Goal: Ask a question

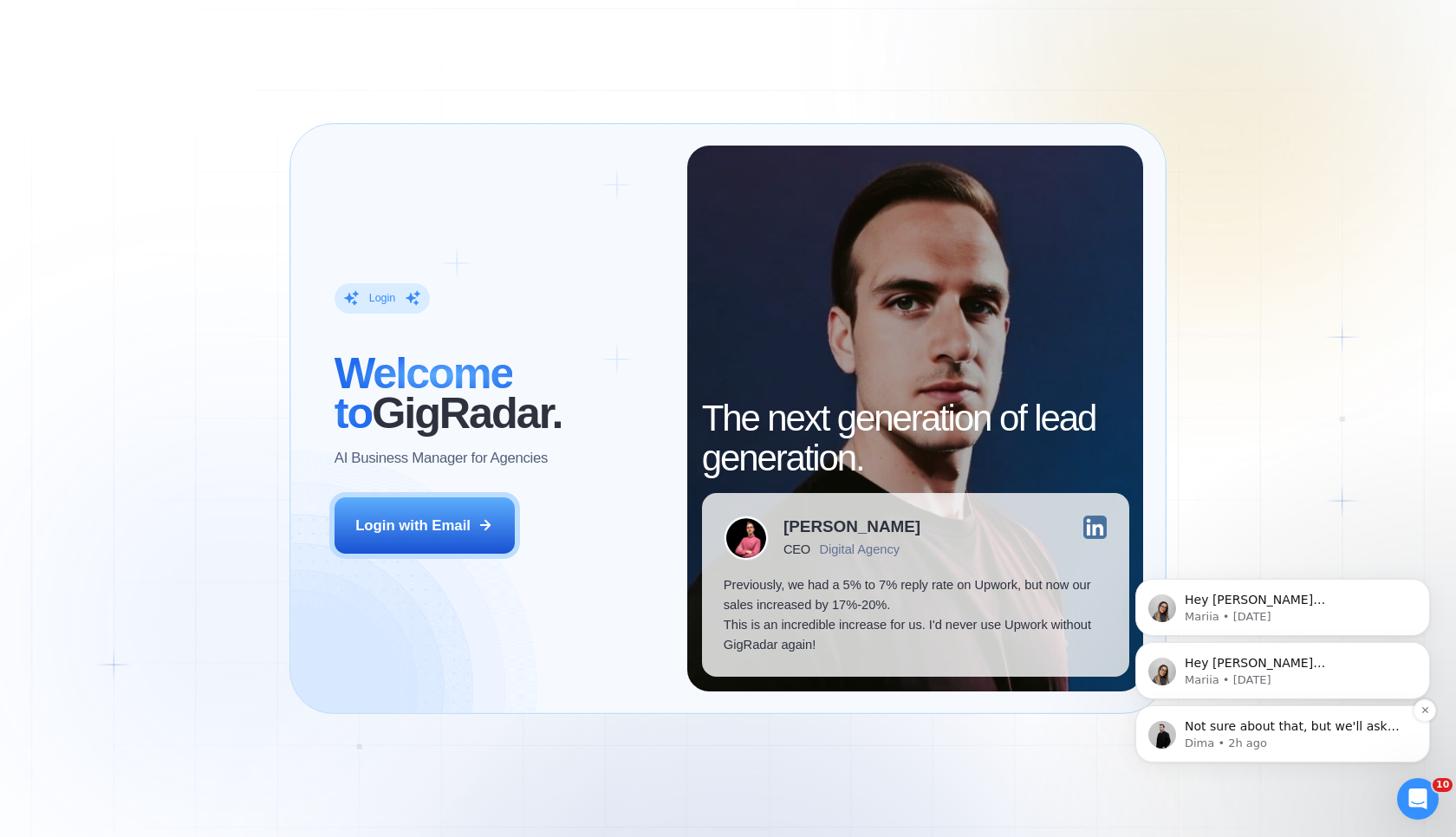
click at [1261, 731] on p "Not sure about that, but we'll ask our team if it's possible 🙌" at bounding box center [1296, 727] width 223 height 18
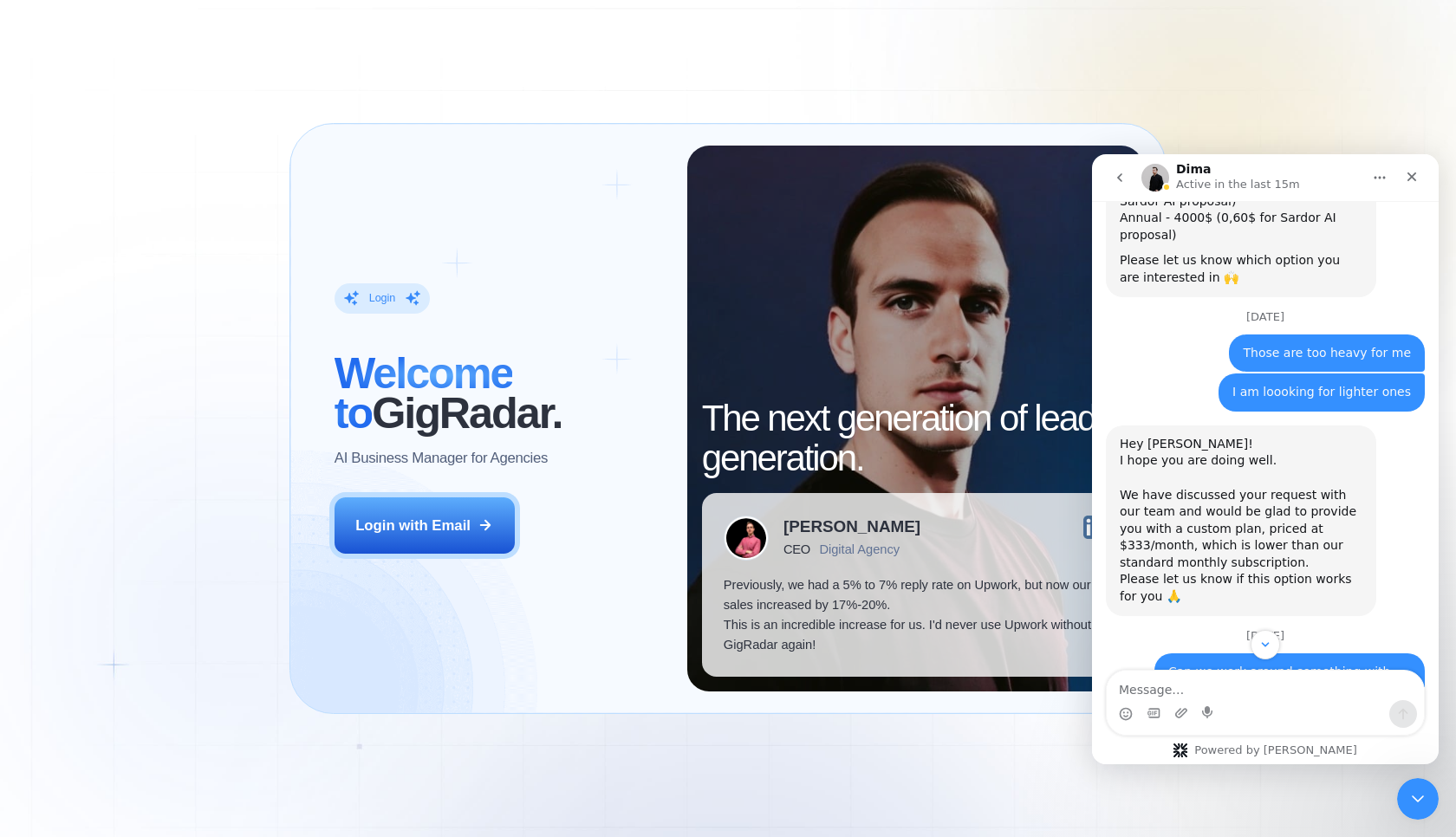
scroll to position [1203, 0]
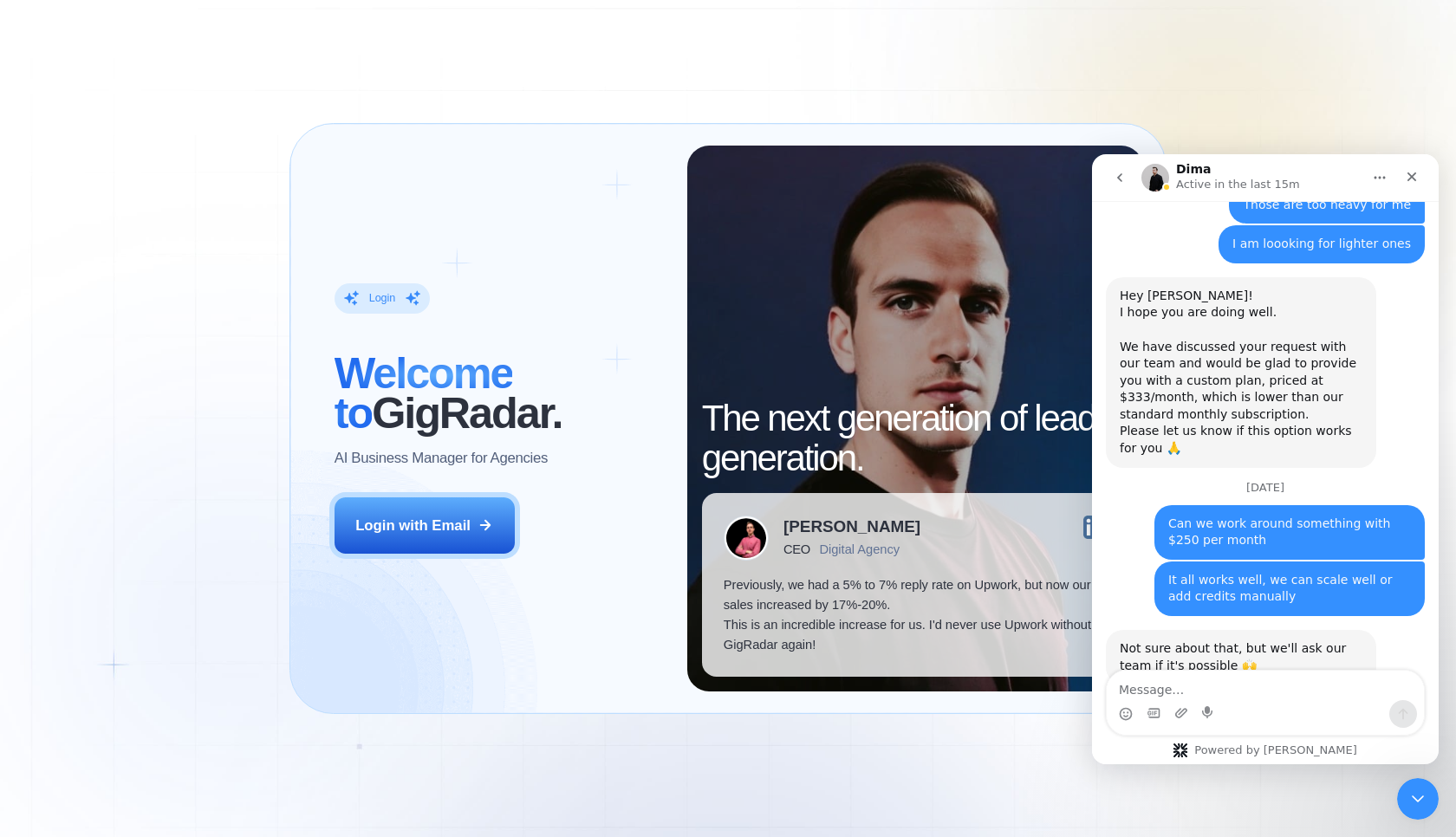
click at [1195, 682] on textarea "Message…" at bounding box center [1265, 686] width 317 height 30
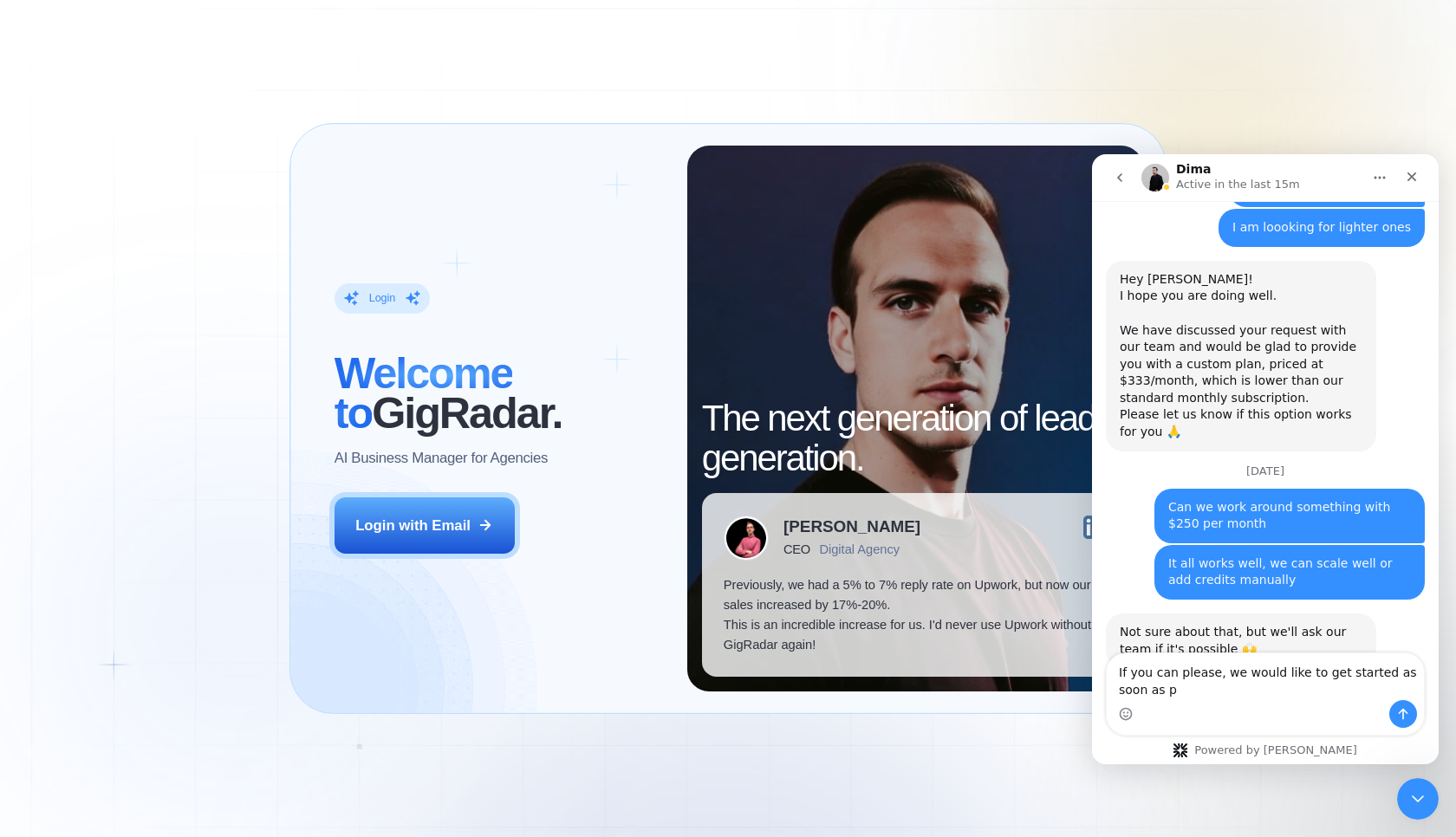
scroll to position [1220, 0]
type textarea "If you can please, we would like to get started as soon as possible"
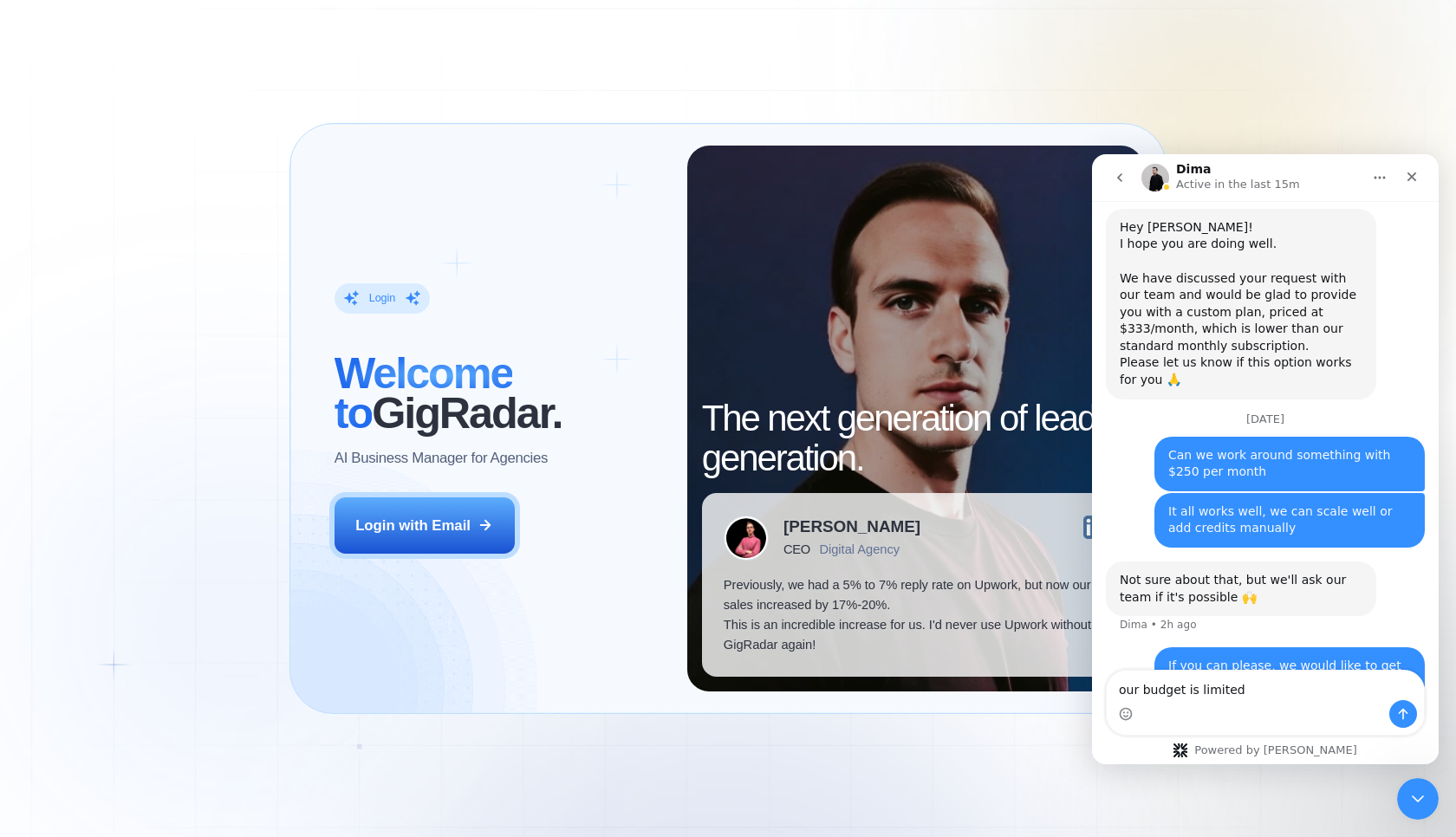
type textarea "our budget is limited"
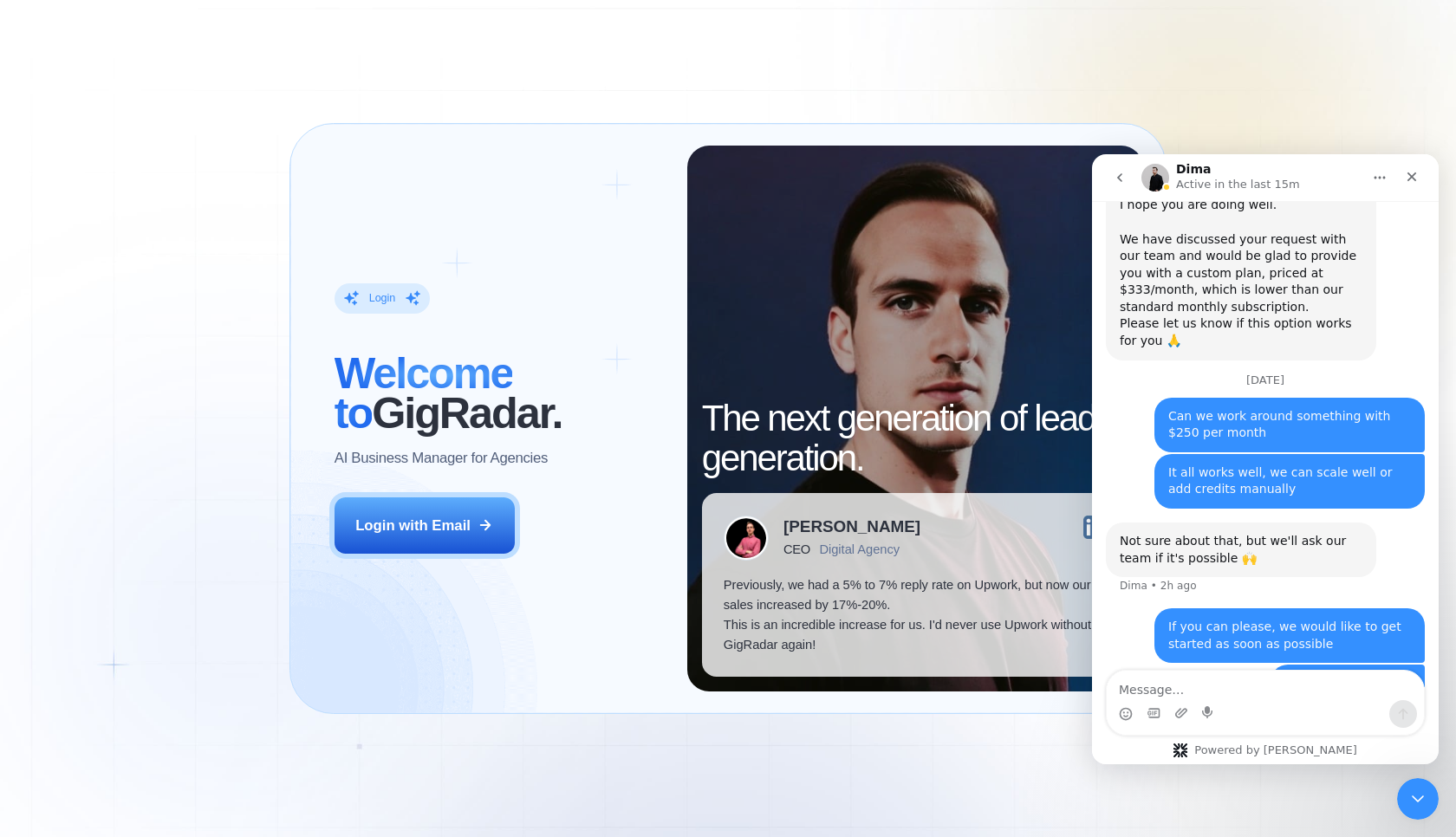
click at [985, 801] on div "Login ‍ Welcome to GigRadar. AI Business Manager for Agencies Login with Email …" at bounding box center [728, 418] width 1456 height 837
click at [1376, 525] on div "Not sure about that, but we'll ask our team if it's possible 🙌 Dima • 2h ago" at bounding box center [1265, 565] width 319 height 86
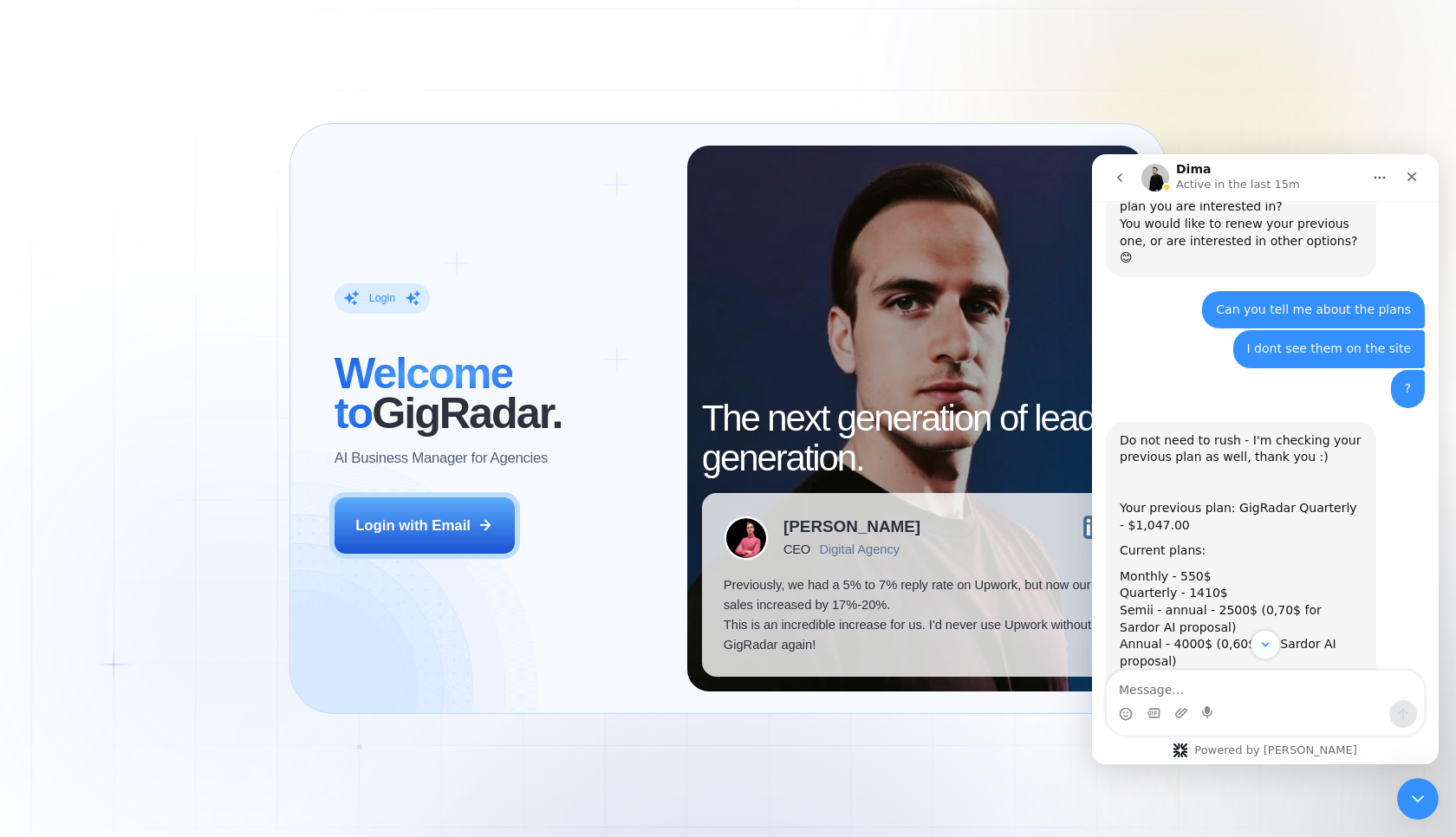
scroll to position [630, 0]
click at [1167, 633] on div "Annual - 4000$ (0,60$ for Sardor AI proposal)" at bounding box center [1241, 650] width 243 height 33
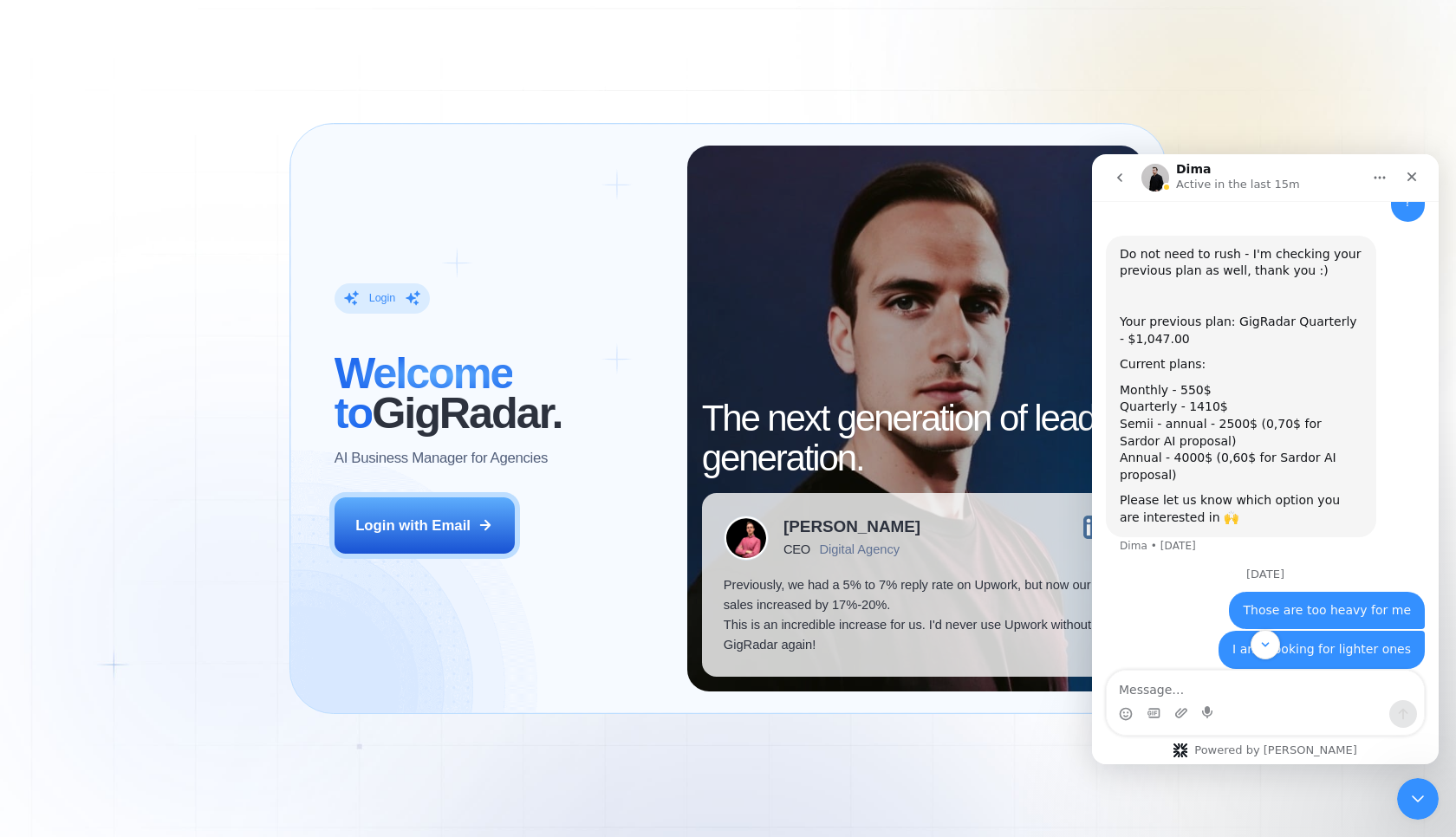
scroll to position [796, 0]
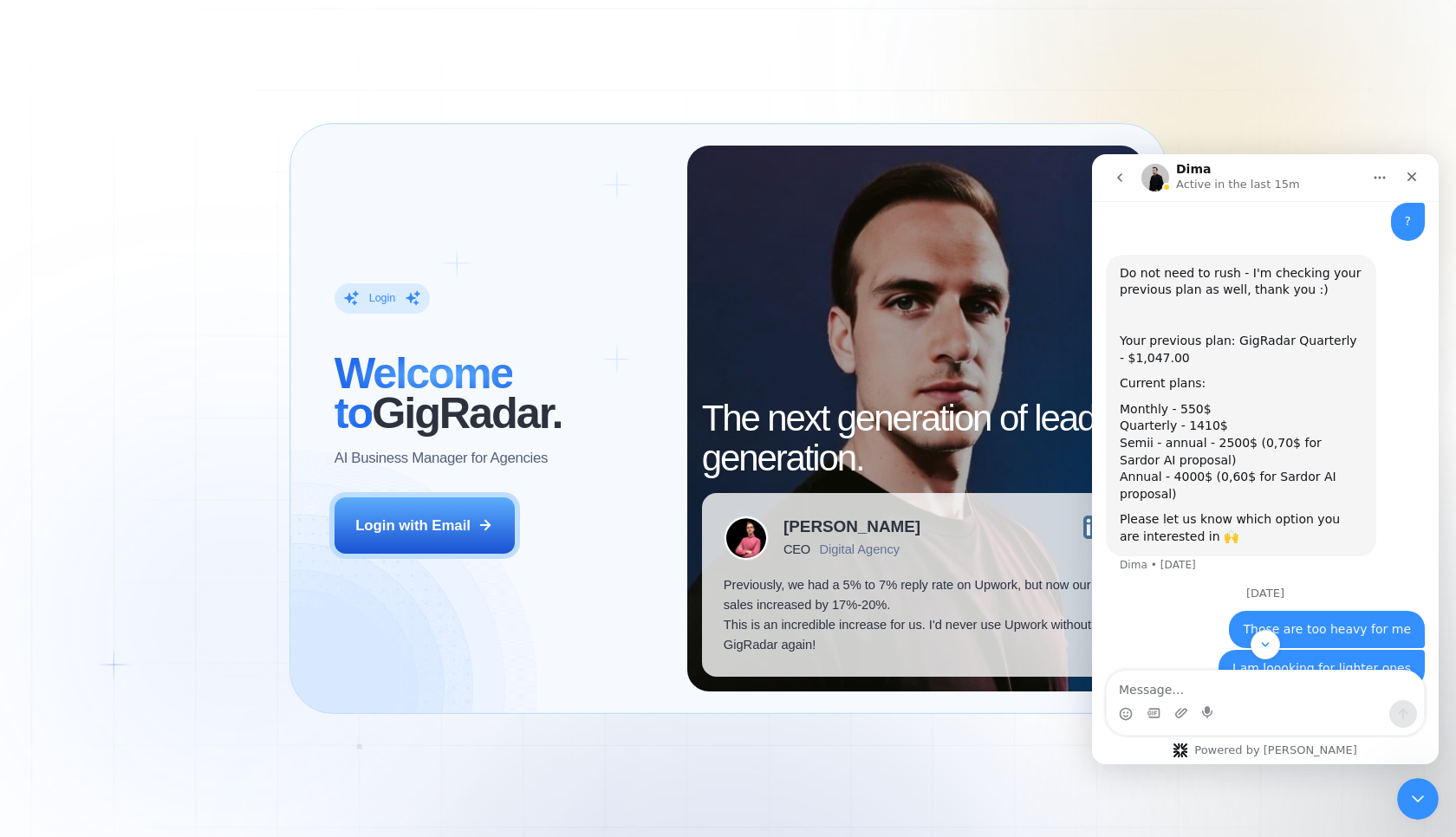
click at [1187, 401] on div "Monthly - 550$" at bounding box center [1241, 410] width 243 height 18
click at [1214, 511] on div "Please let us know which option you are interested in 🙌" at bounding box center [1241, 528] width 243 height 33
click at [1212, 593] on div "Those are too heavy for me [PERSON_NAME][EMAIL_ADDRESS][DOMAIN_NAME] • [DATE]" at bounding box center [1265, 613] width 319 height 40
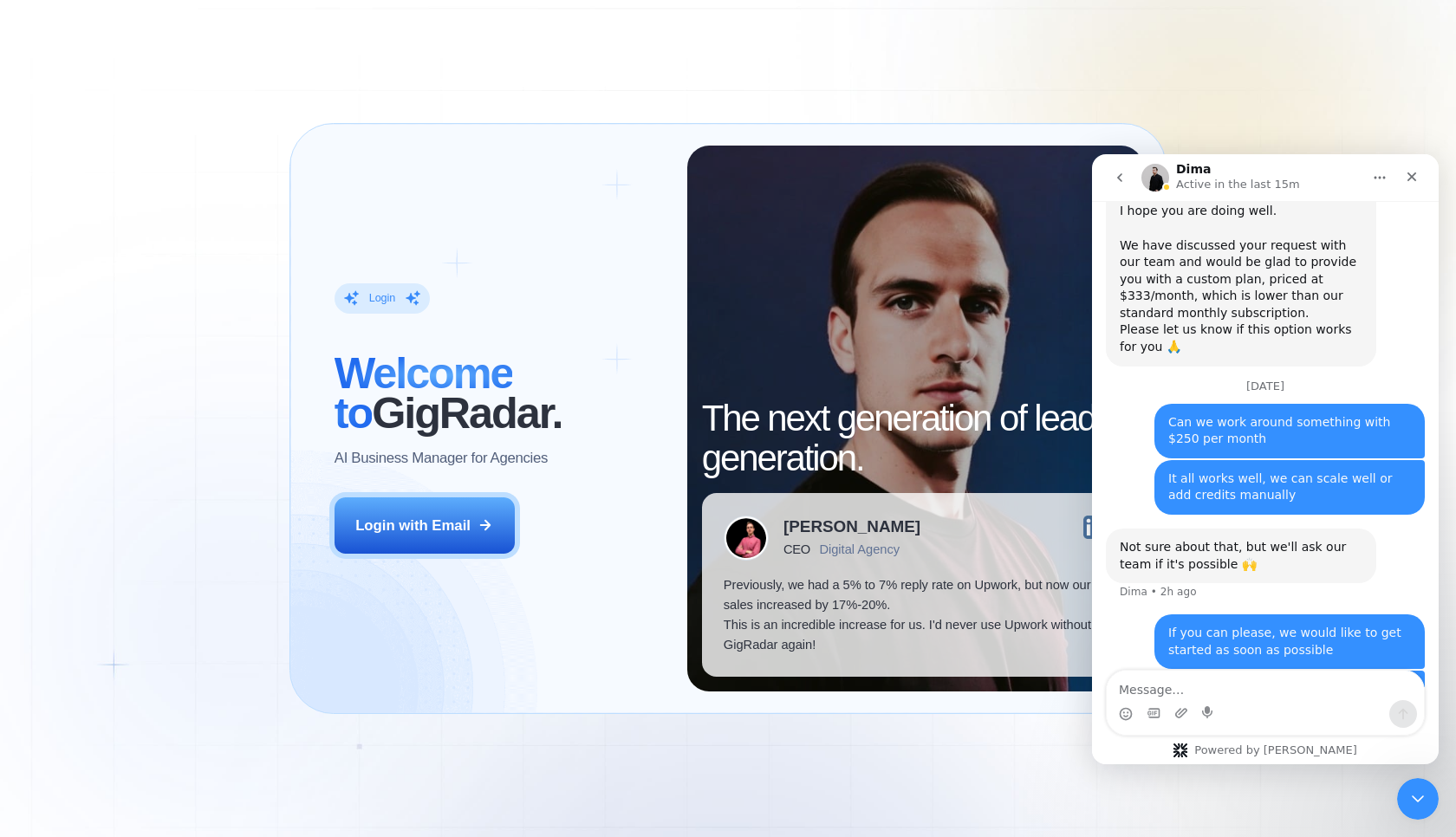
scroll to position [1310, 0]
